Goal: Find specific page/section: Find specific page/section

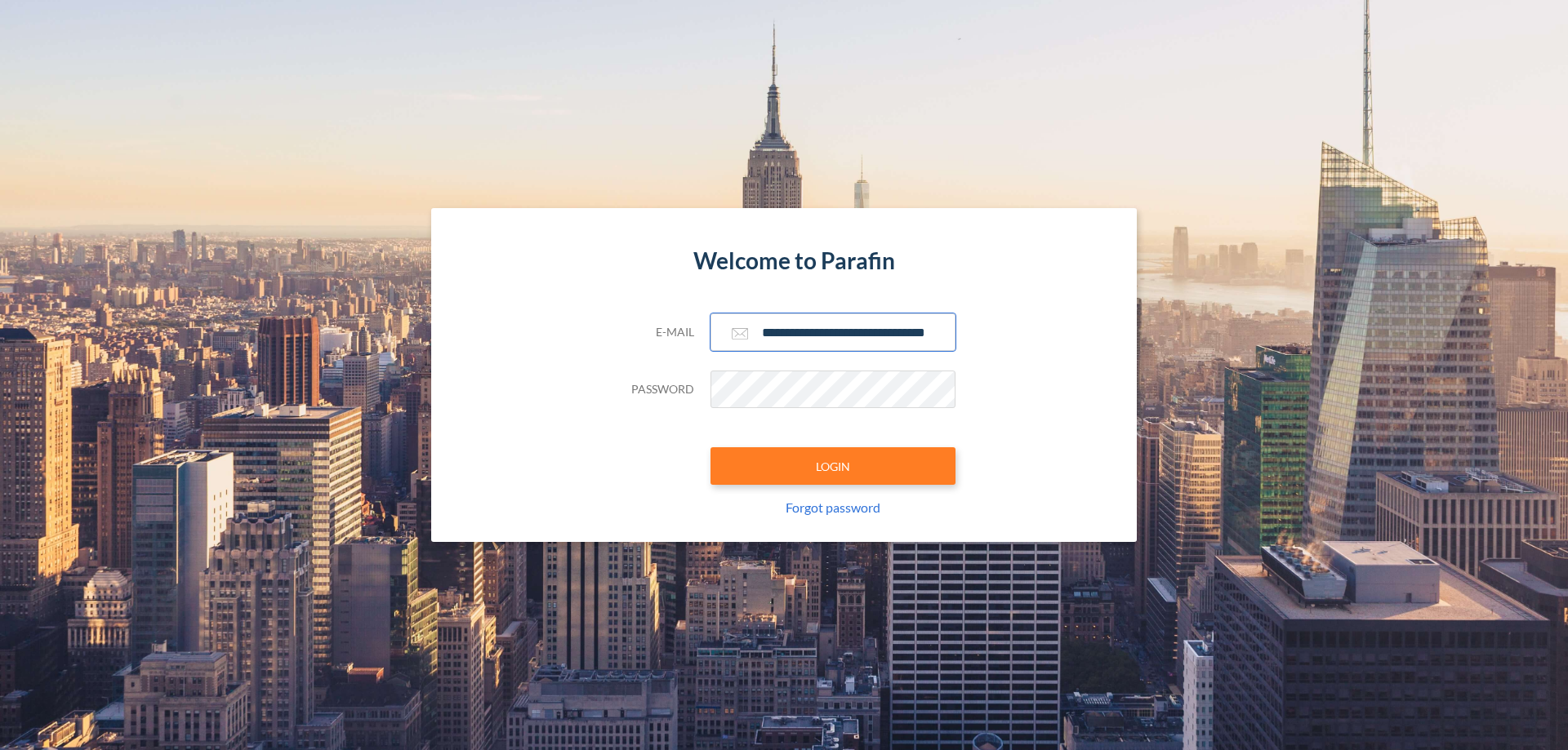
type input "**********"
click at [833, 467] on button "LOGIN" at bounding box center [833, 466] width 245 height 38
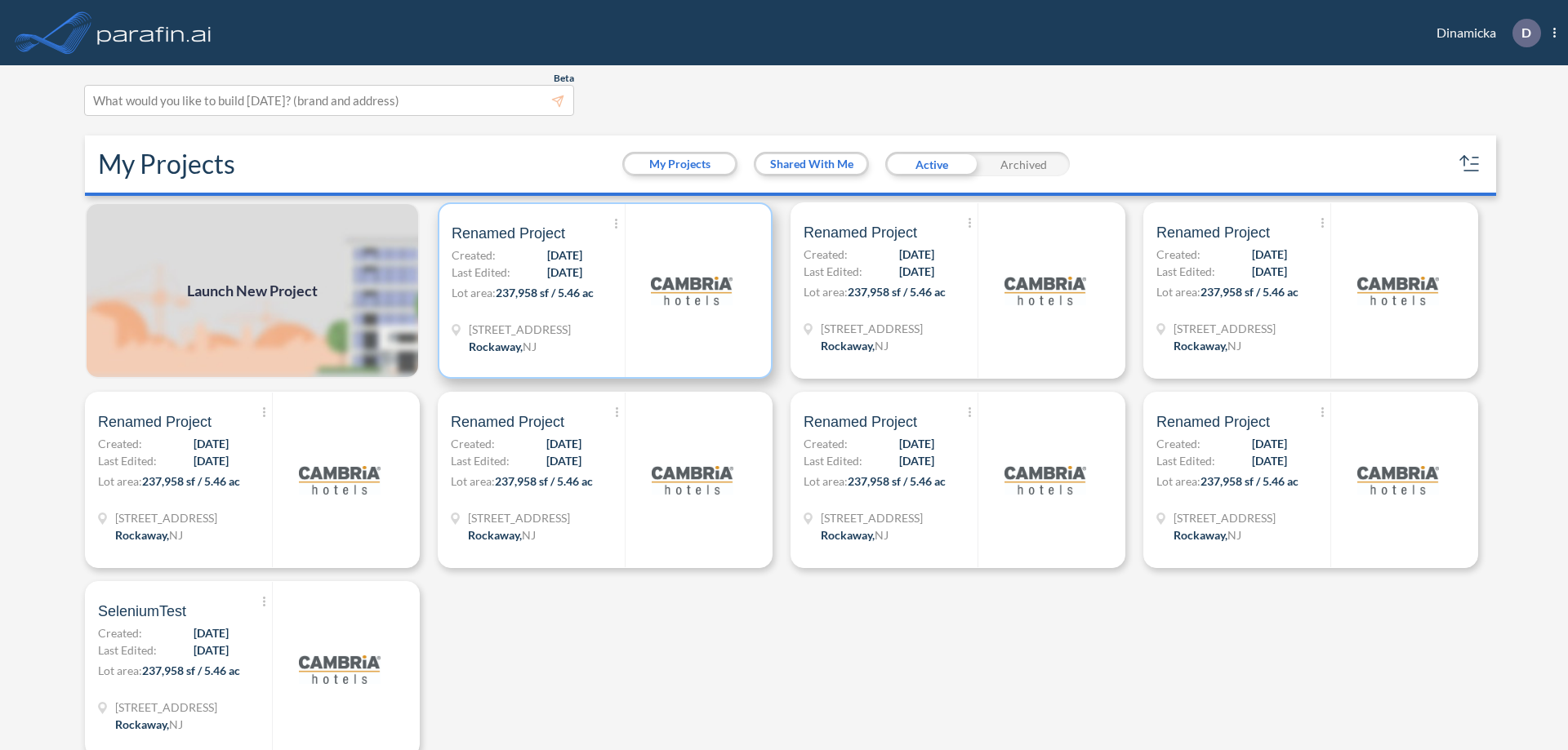
scroll to position [4, 0]
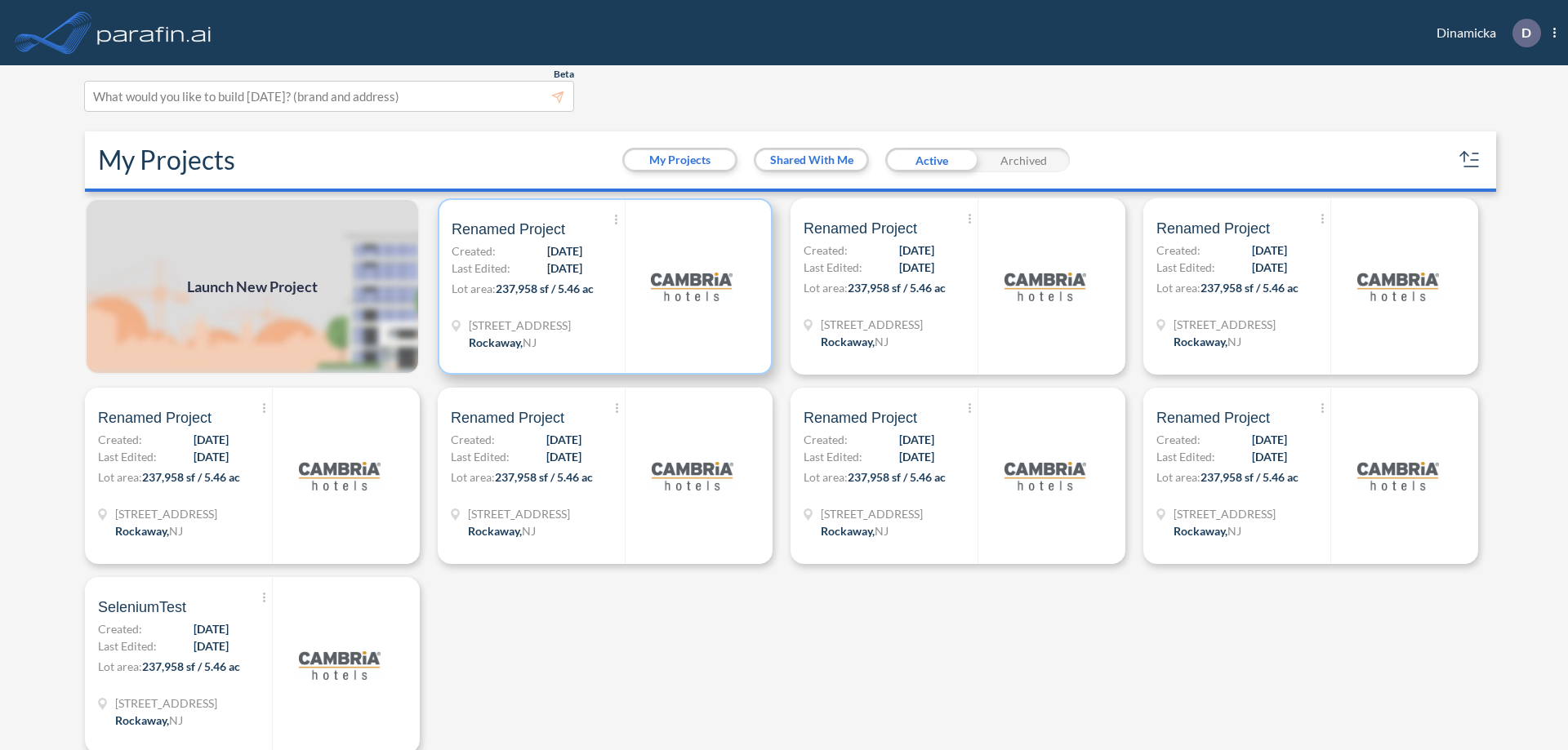
click at [602, 286] on p "Lot area: 237,958 sf / 5.46 ac" at bounding box center [538, 292] width 173 height 23
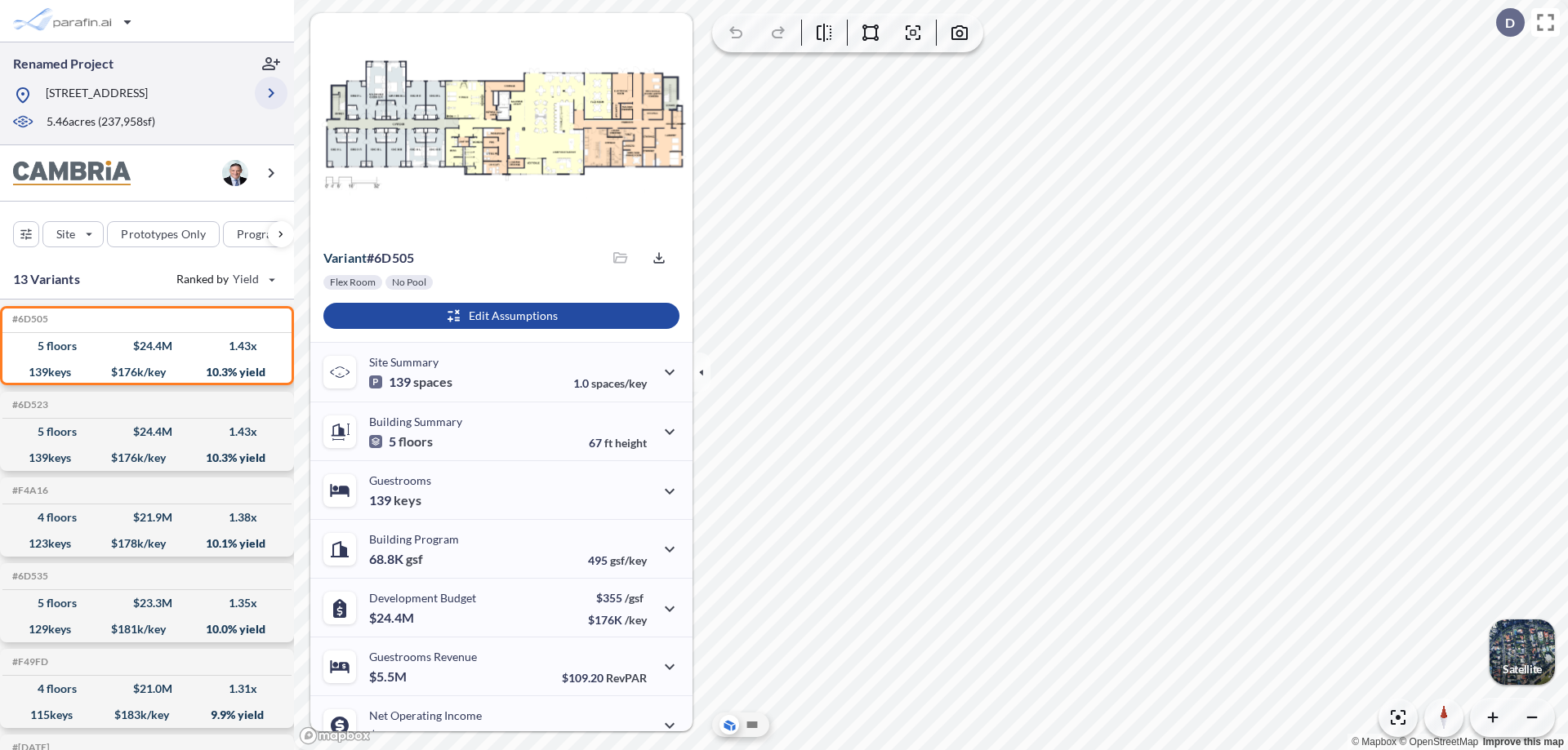
click at [271, 93] on icon "button" at bounding box center [271, 93] width 19 height 19
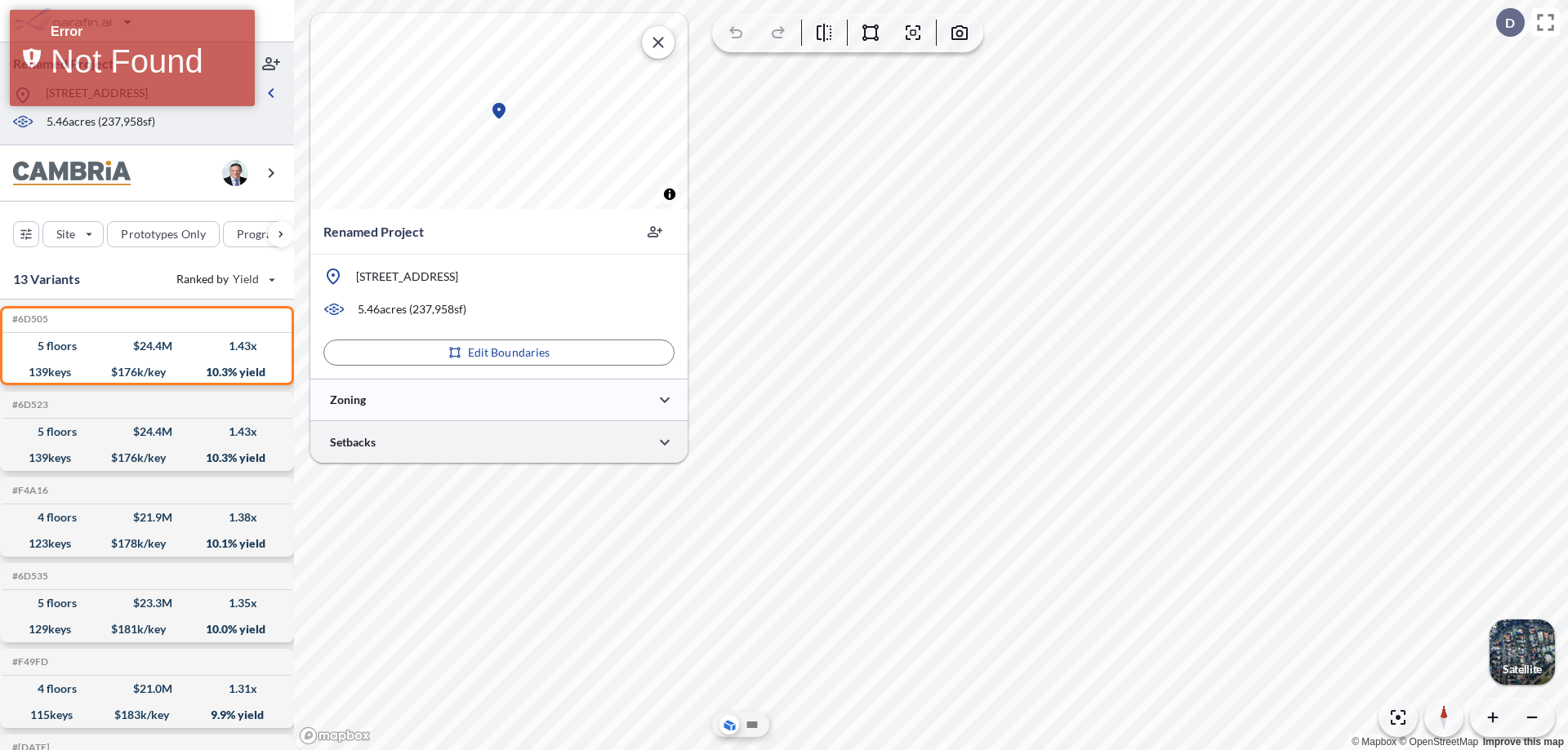
click at [499, 441] on div at bounding box center [499, 441] width 377 height 42
